Goal: Complete application form

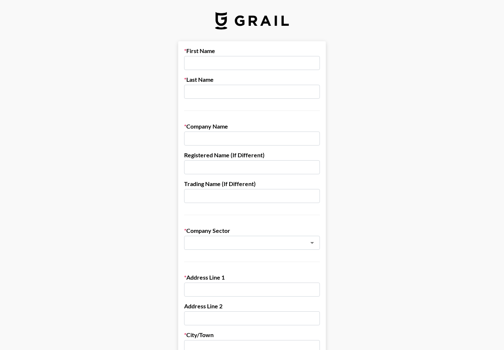
click at [275, 51] on label "First Name" at bounding box center [252, 50] width 136 height 7
click at [224, 67] on input "text" at bounding box center [252, 63] width 136 height 14
type input "[PERSON_NAME]"
click at [272, 88] on input "text" at bounding box center [252, 92] width 136 height 14
type input "Fish"
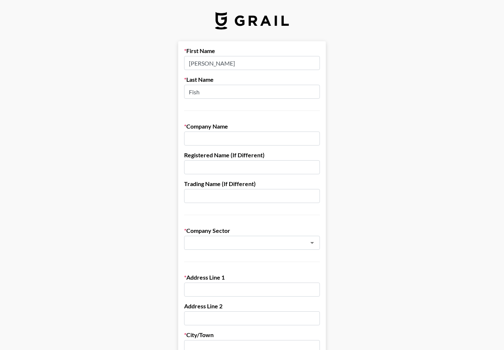
click at [257, 145] on input "text" at bounding box center [252, 139] width 136 height 14
type input "l"
type input "[PERSON_NAME]"
click at [265, 173] on input "text" at bounding box center [252, 167] width 136 height 14
type input "l"
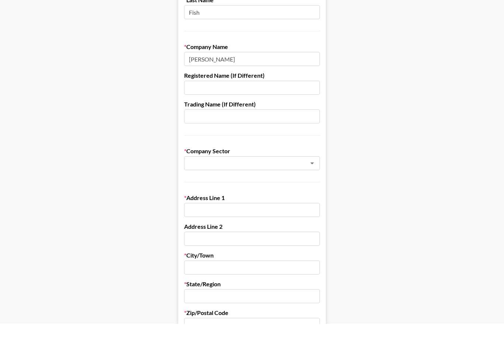
scroll to position [56, 0]
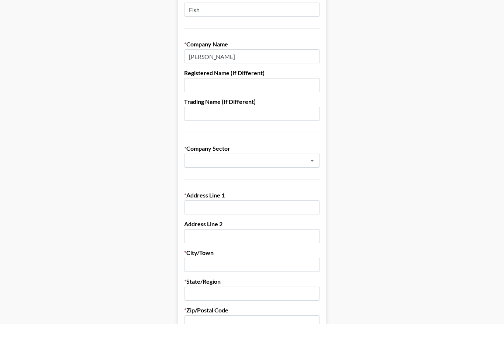
click at [277, 183] on input "text" at bounding box center [241, 187] width 107 height 8
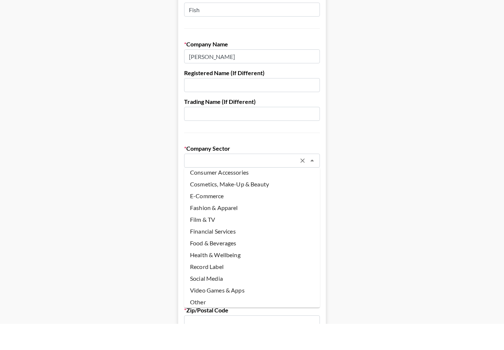
scroll to position [27, 0]
click at [222, 300] on li "Social Media" at bounding box center [252, 306] width 136 height 12
type input "Social Media"
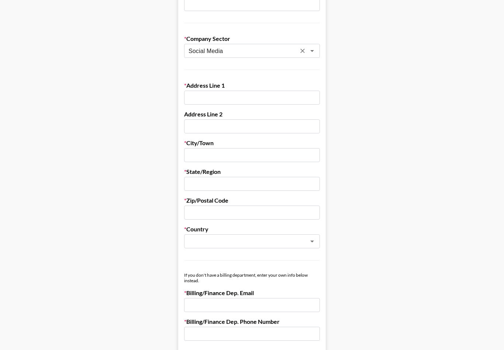
scroll to position [187, 0]
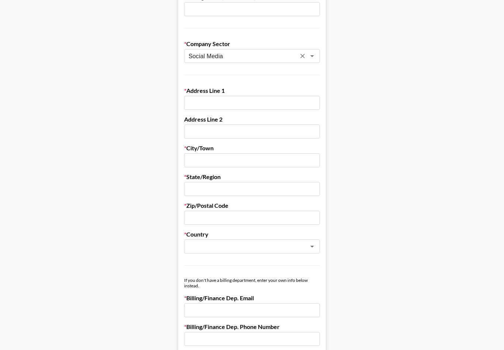
click at [301, 107] on input "text" at bounding box center [252, 103] width 136 height 14
type input "[STREET_ADDRESS][PERSON_NAME]"
click at [238, 160] on input "text" at bounding box center [252, 160] width 136 height 14
paste input "[STREET_ADDRESS][PERSON_NAME]"
drag, startPoint x: 223, startPoint y: 160, endPoint x: 175, endPoint y: 158, distance: 48.0
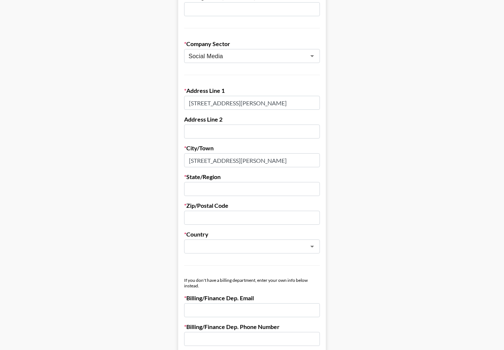
click at [175, 158] on main "First Name [PERSON_NAME] Last Name Fish Company Name [PERSON_NAME] Registered N…" at bounding box center [252, 172] width 492 height 637
drag, startPoint x: 213, startPoint y: 160, endPoint x: 296, endPoint y: 165, distance: 82.3
click at [296, 165] on input "[GEOGRAPHIC_DATA] [GEOGRAPHIC_DATA]" at bounding box center [252, 160] width 136 height 14
type input "[GEOGRAPHIC_DATA]"
click at [234, 186] on input "text" at bounding box center [252, 189] width 136 height 14
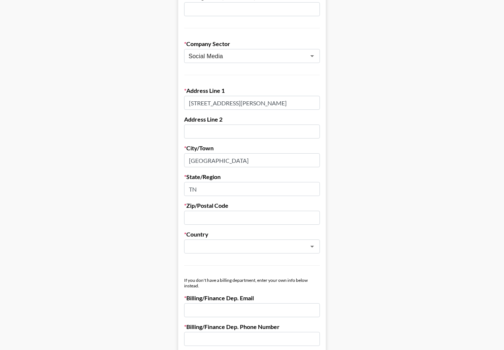
type input "TN"
click at [266, 216] on input "text" at bounding box center [252, 218] width 136 height 14
paste input "[STREET_ADDRESS][PERSON_NAME]"
drag, startPoint x: 280, startPoint y: 219, endPoint x: 337, endPoint y: 219, distance: 56.8
click at [337, 219] on main "First Name [PERSON_NAME] Last Name Fish Company Name [PERSON_NAME] Registered N…" at bounding box center [252, 172] width 492 height 637
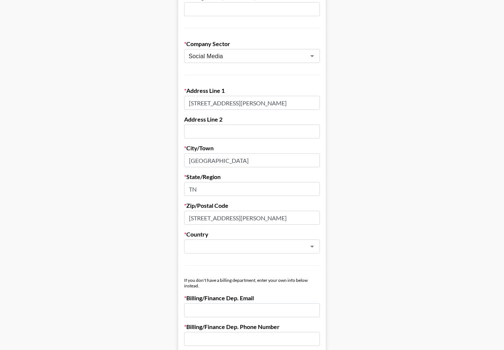
type input "[STREET_ADDRESS][PERSON_NAME]"
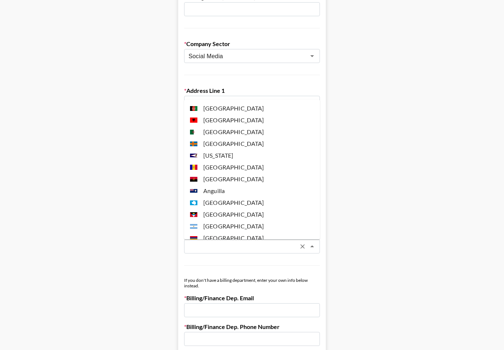
click at [251, 249] on input "text" at bounding box center [241, 247] width 107 height 8
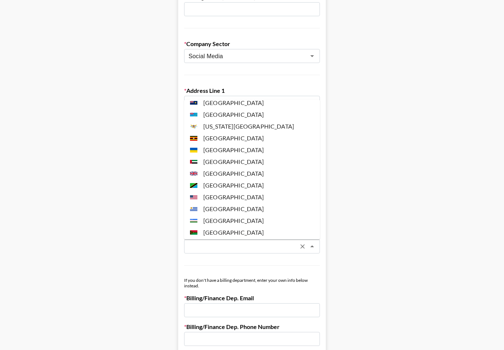
scroll to position [2750, 0]
click at [252, 192] on li "[GEOGRAPHIC_DATA]" at bounding box center [252, 198] width 136 height 12
type input "[GEOGRAPHIC_DATA]"
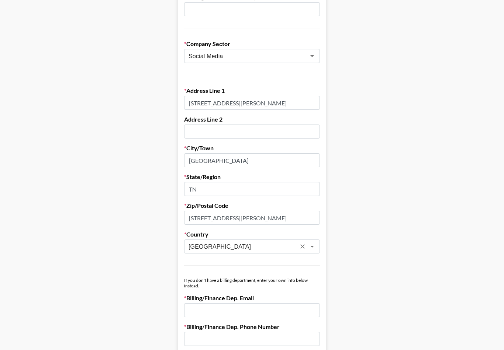
click at [192, 219] on input "[STREET_ADDRESS][PERSON_NAME]" at bounding box center [252, 218] width 136 height 14
click at [193, 217] on input "[STREET_ADDRESS][PERSON_NAME]" at bounding box center [252, 218] width 136 height 14
click at [192, 217] on input "[STREET_ADDRESS][PERSON_NAME]" at bounding box center [252, 218] width 136 height 14
click at [216, 222] on input "37209 [GEOGRAPHIC_DATA]" at bounding box center [252, 218] width 136 height 14
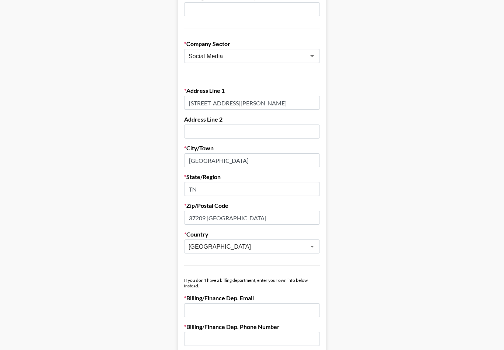
click at [216, 222] on input "37209 [GEOGRAPHIC_DATA]" at bounding box center [252, 218] width 136 height 14
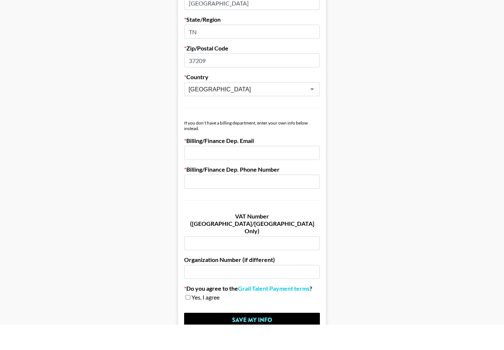
scroll to position [319, 0]
type input "37209"
click at [282, 171] on input "email" at bounding box center [252, 178] width 136 height 14
type input "[EMAIL_ADDRESS][DOMAIN_NAME]"
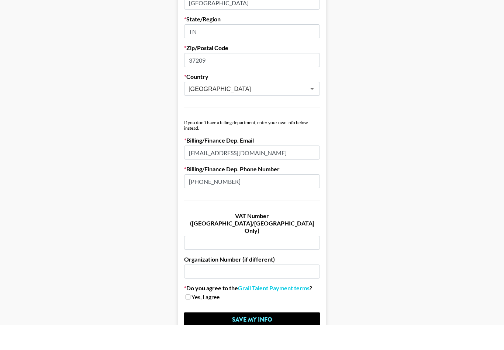
scroll to position [353, 0]
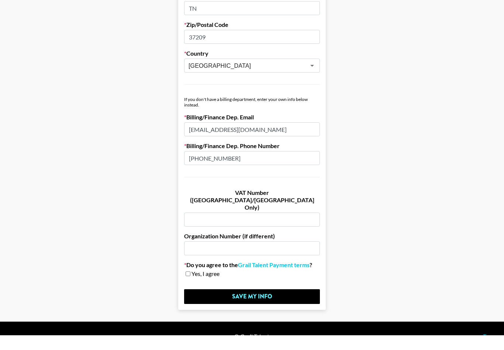
type input "[PHONE_NUMBER]"
click at [186, 286] on input "checkbox" at bounding box center [187, 288] width 5 height 5
checkbox input "true"
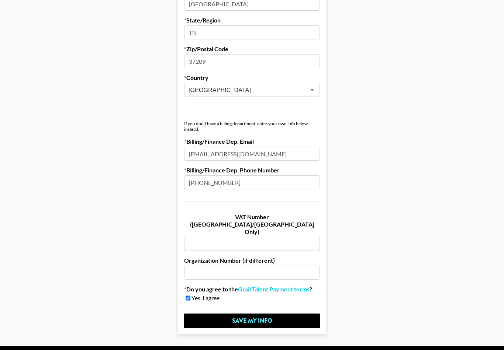
click at [246, 237] on input "text" at bounding box center [252, 244] width 136 height 14
click at [241, 266] on input "text" at bounding box center [252, 273] width 136 height 14
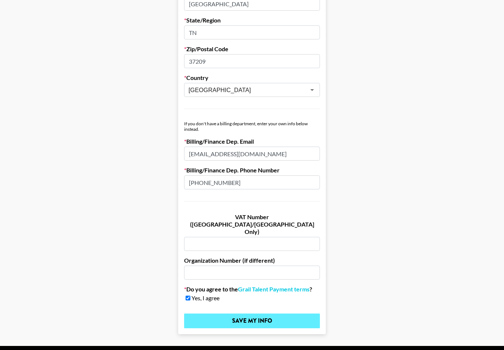
click at [240, 314] on input "Save My Info" at bounding box center [252, 321] width 136 height 15
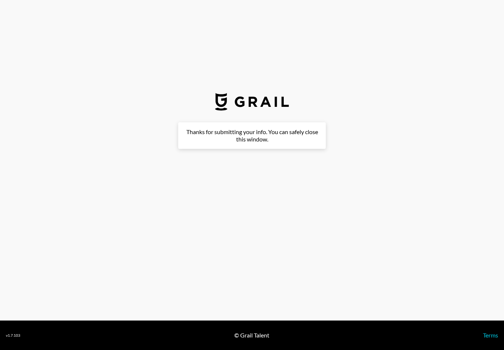
scroll to position [0, 0]
